Goal: Check status: Check status

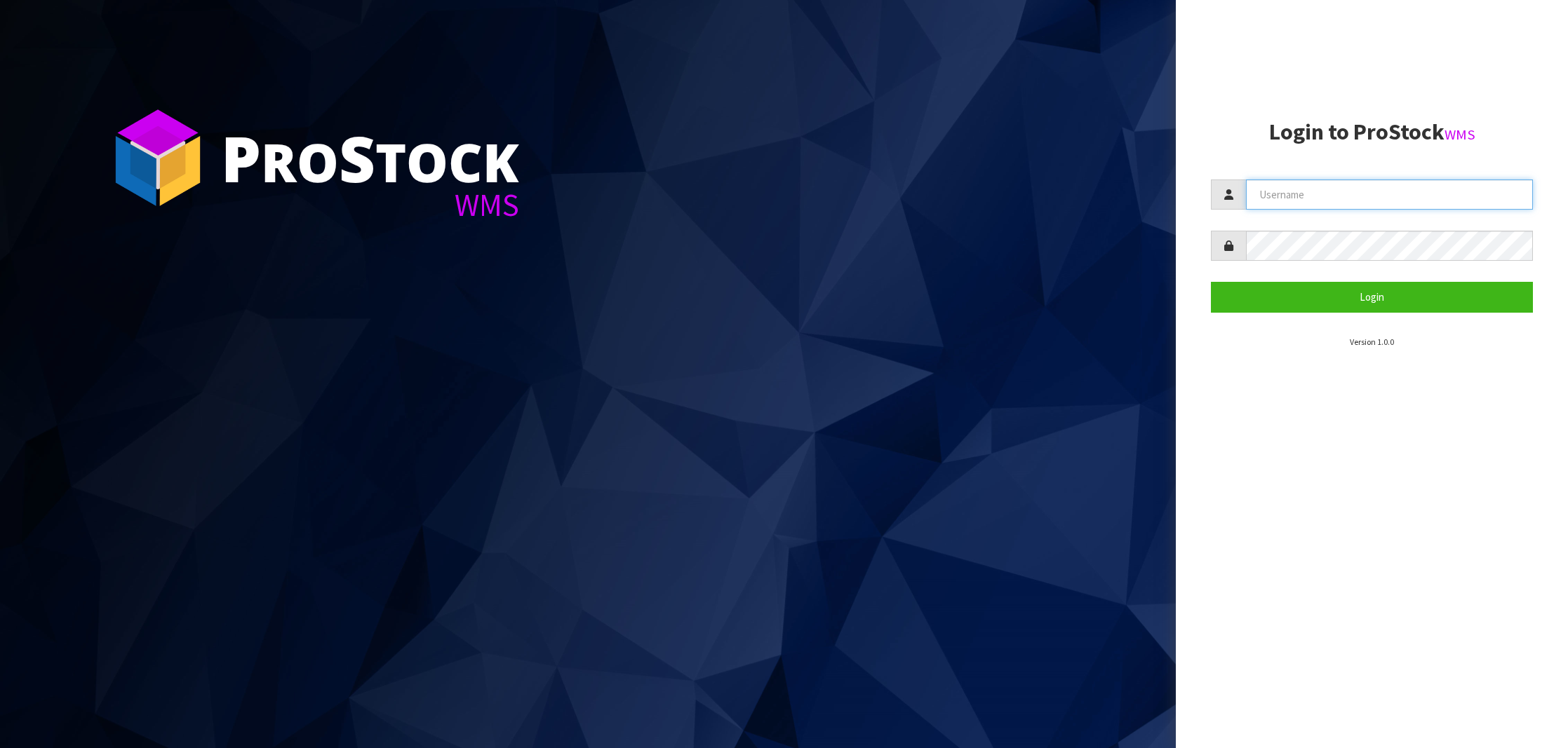
type input "NEROTAPWARE"
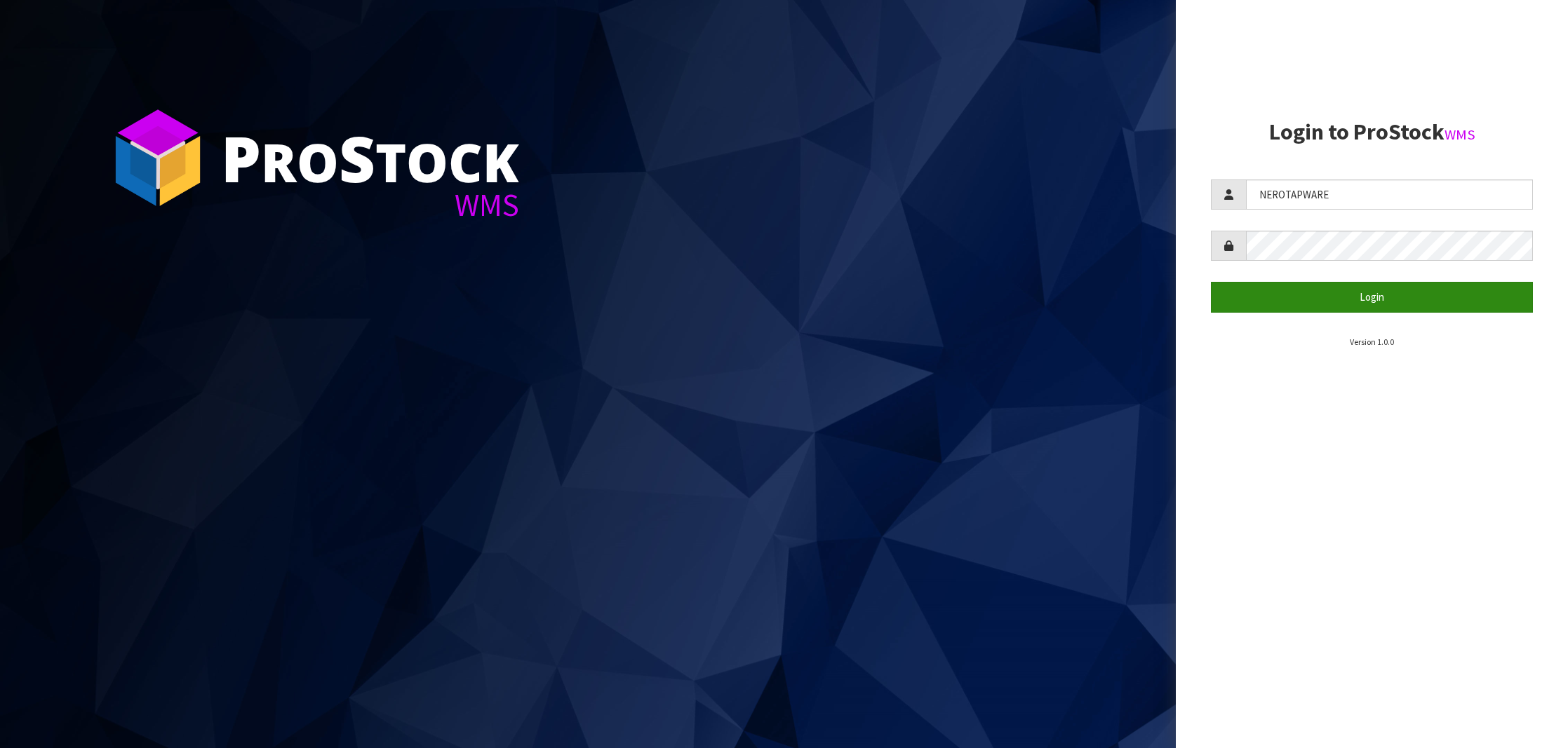
click at [1303, 294] on button "Login" at bounding box center [1372, 297] width 322 height 30
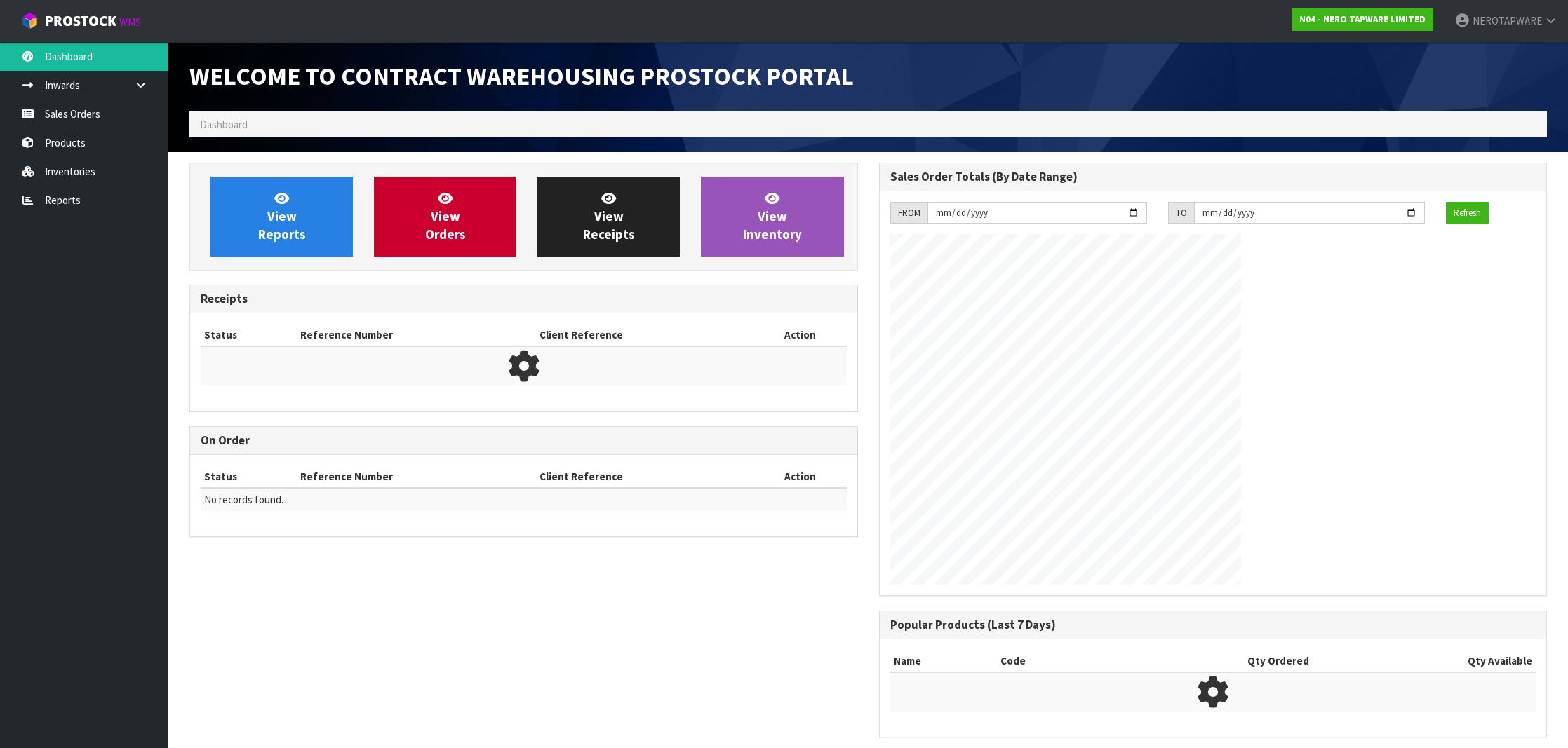
scroll to position [773, 688]
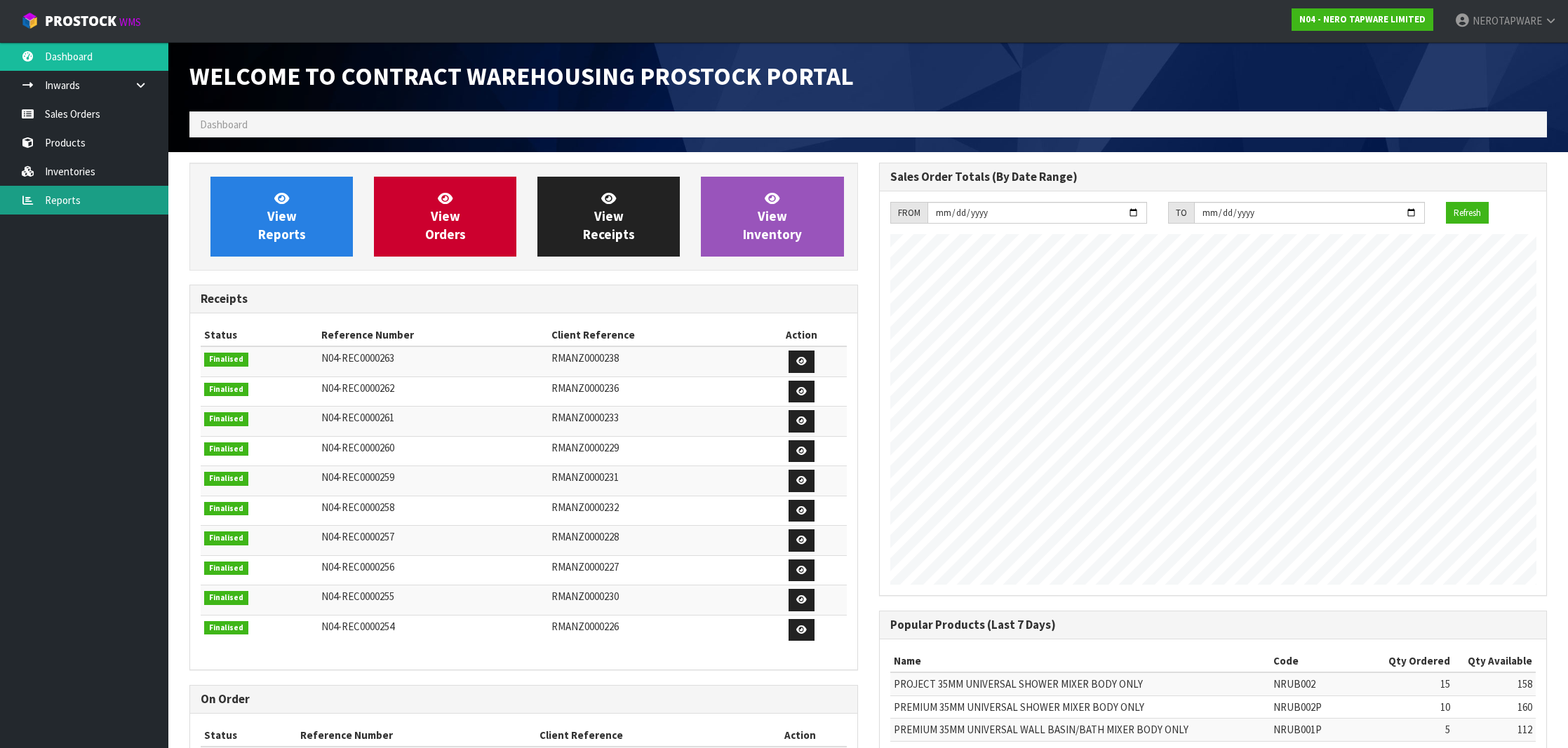
drag, startPoint x: 71, startPoint y: 206, endPoint x: 81, endPoint y: 213, distance: 12.2
click at [71, 206] on link "Reports" at bounding box center [84, 200] width 169 height 28
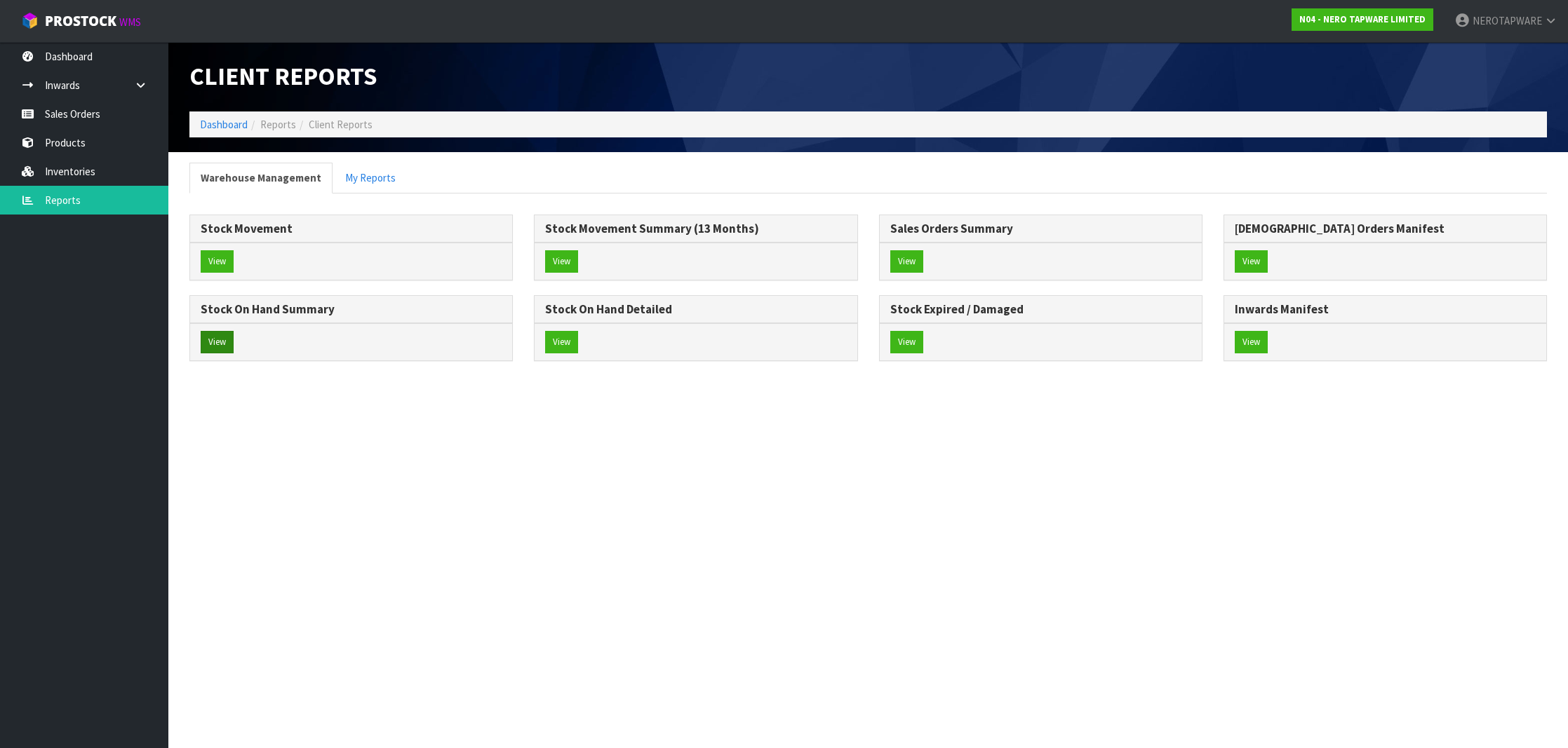
click at [215, 334] on button "View" at bounding box center [218, 342] width 33 height 23
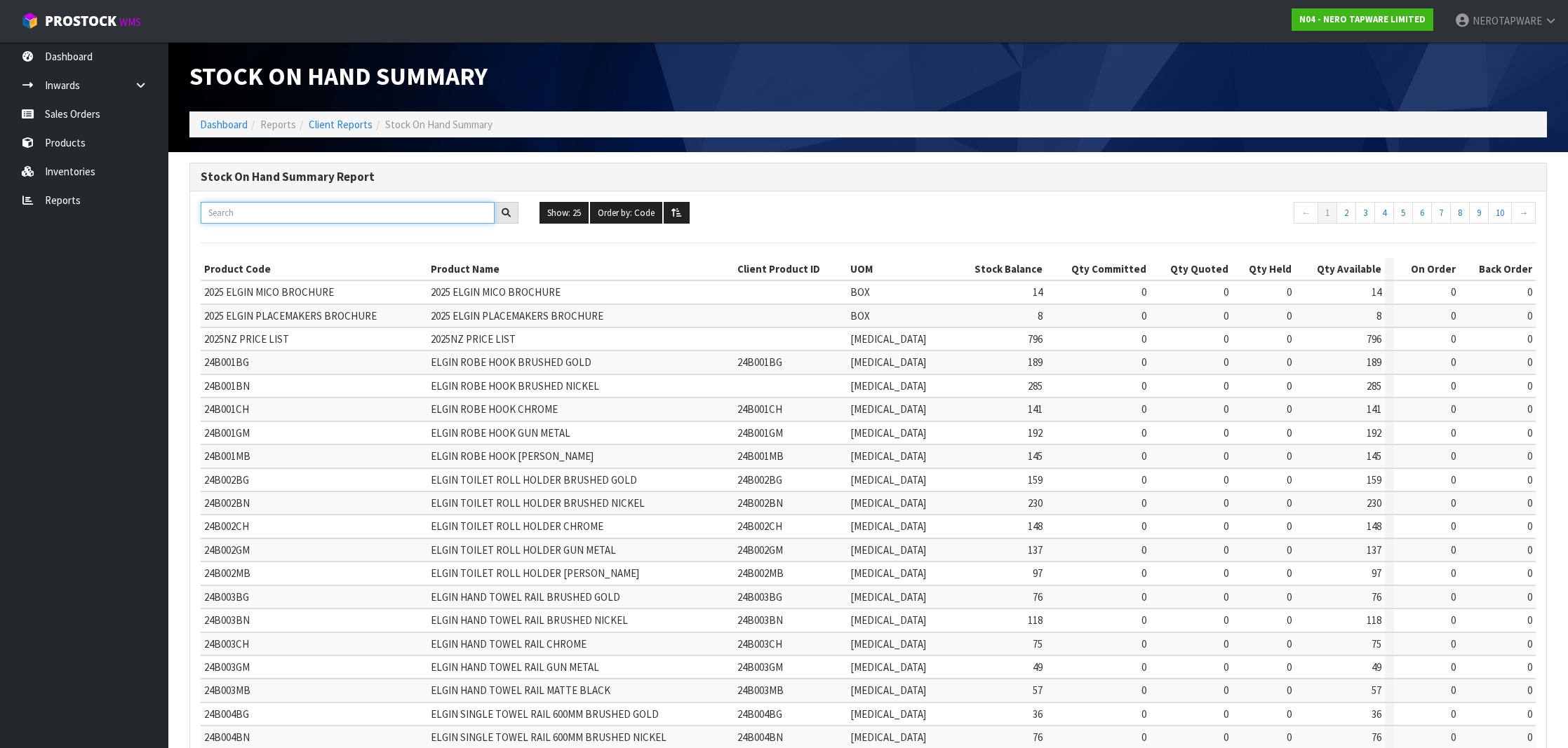
click at [240, 221] on input "text" at bounding box center [348, 213] width 294 height 22
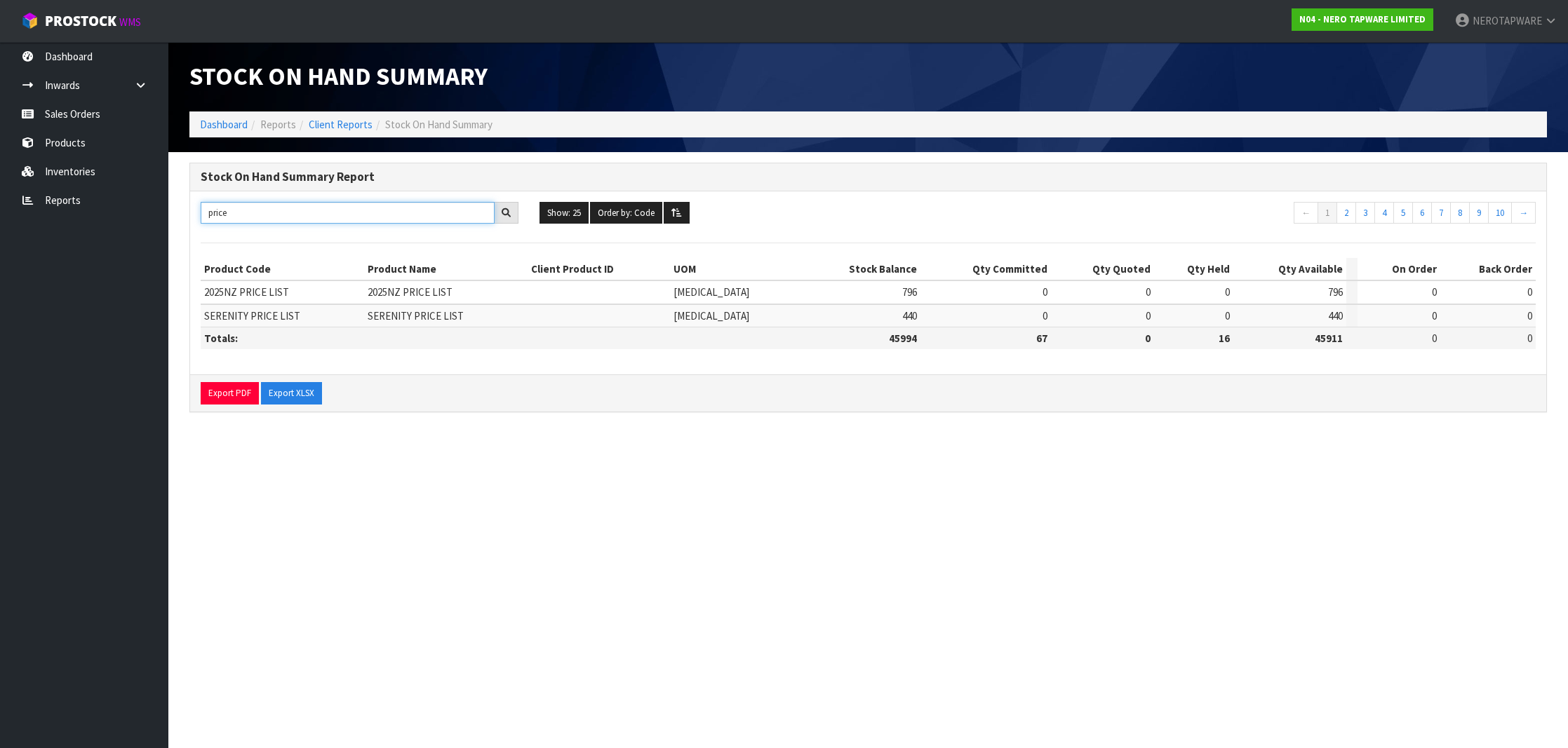
type input "price"
drag, startPoint x: 379, startPoint y: 290, endPoint x: 468, endPoint y: 290, distance: 89.0
click at [468, 290] on td "2025NZ PRICE LIST" at bounding box center [445, 292] width 164 height 24
copy span "2025NZ PRICE LIST"
click at [701, 122] on ol "Dashboard Reports Client Reports Stock On Hand Summary" at bounding box center [868, 125] width 1357 height 25
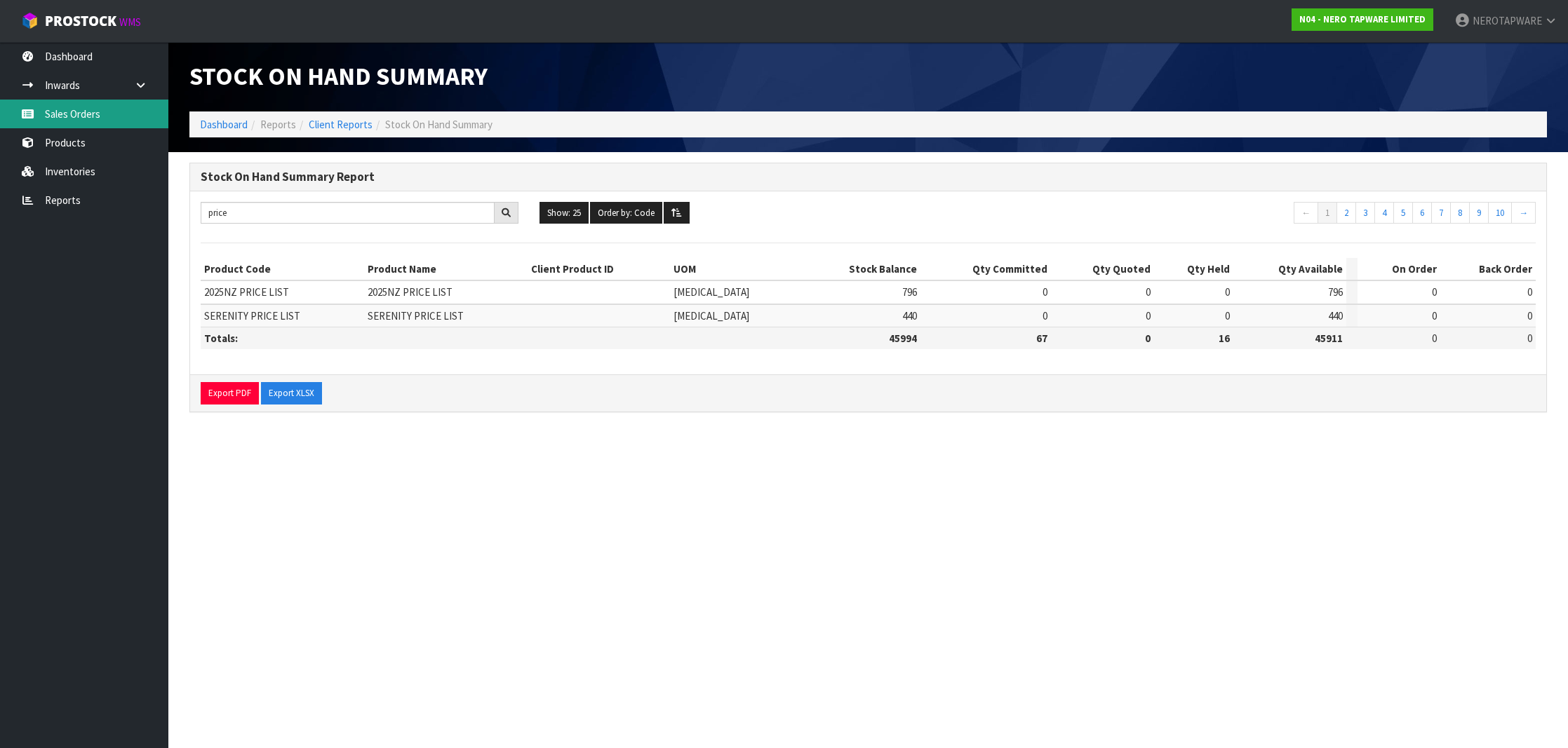
click at [65, 105] on link "Sales Orders" at bounding box center [84, 114] width 169 height 28
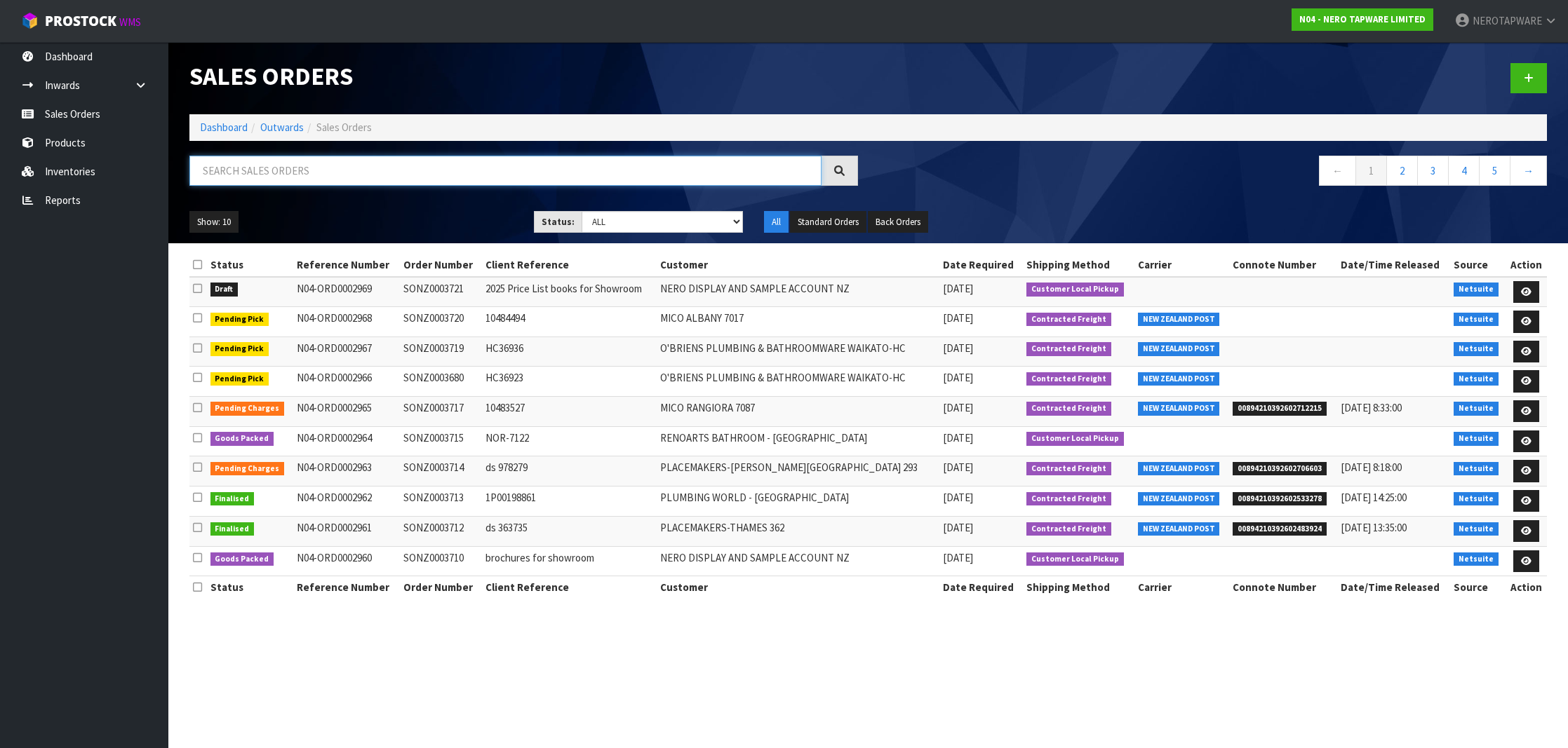
click at [321, 176] on input "text" at bounding box center [505, 171] width 632 height 30
type input "SONZ0003709"
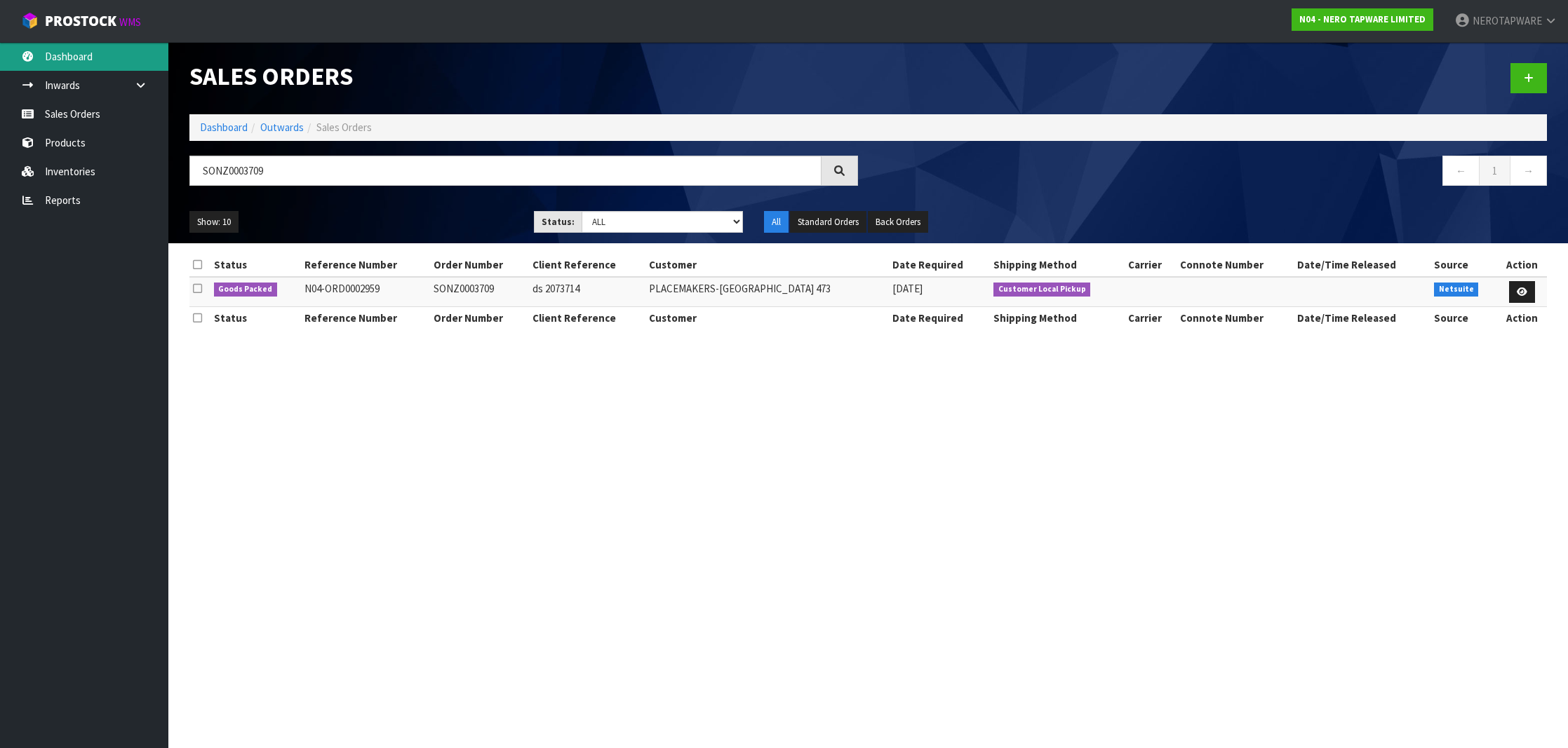
click at [85, 60] on link "Dashboard" at bounding box center [84, 56] width 169 height 28
